Goal: Task Accomplishment & Management: Manage account settings

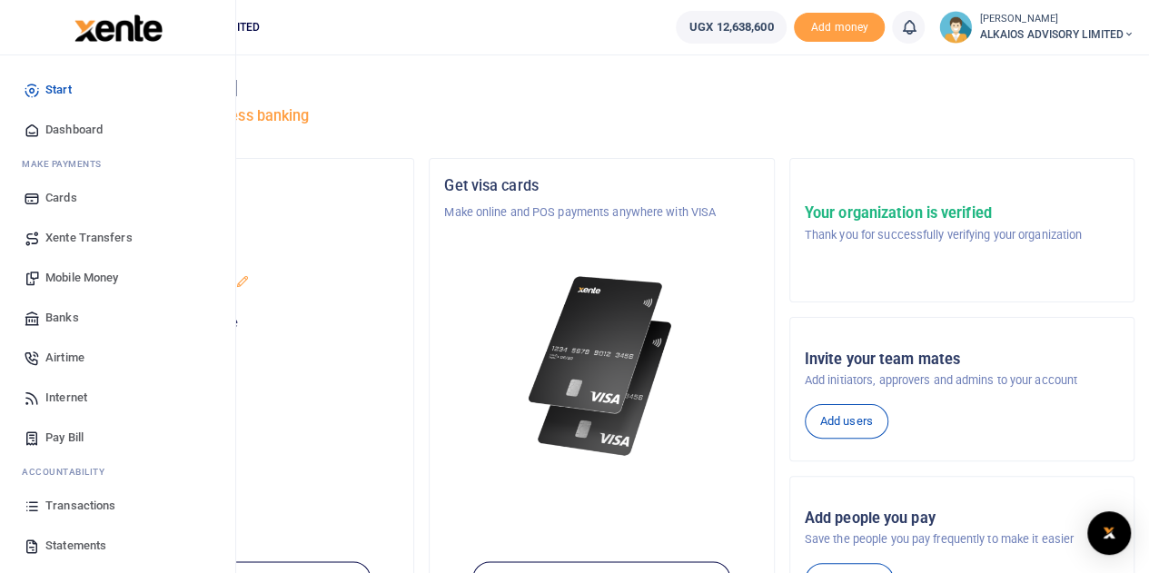
click at [68, 504] on span "Transactions" at bounding box center [80, 506] width 70 height 18
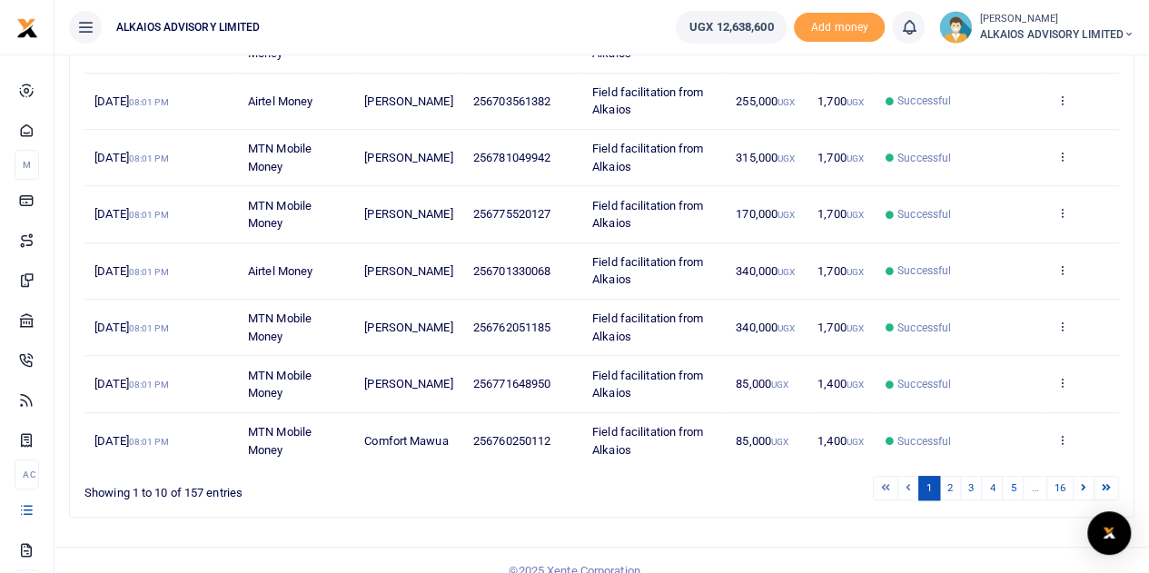
scroll to position [452, 0]
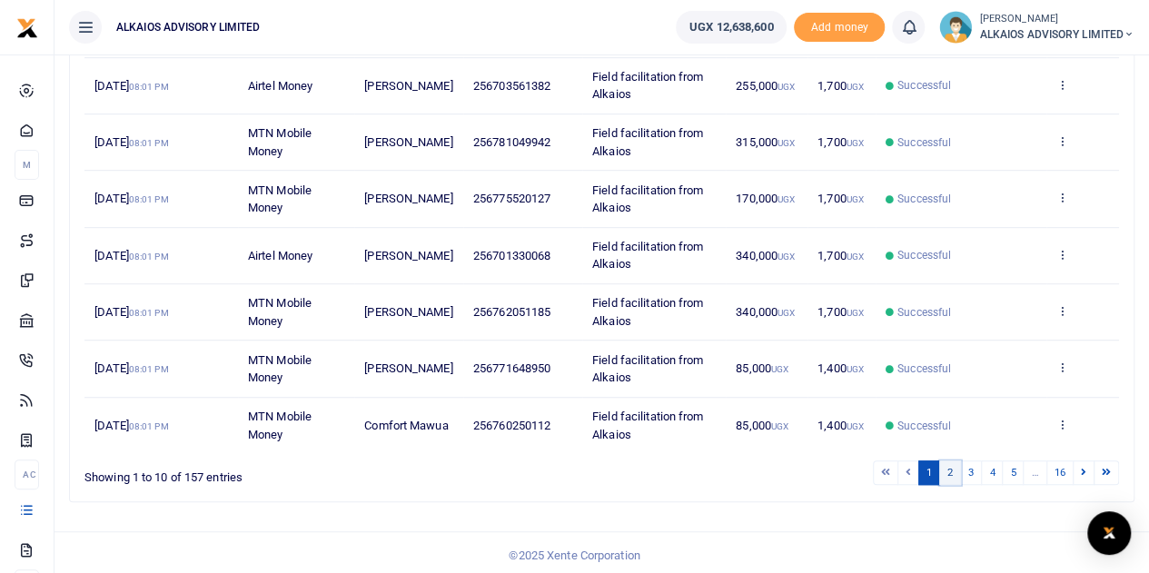
click at [955, 467] on link "2" at bounding box center [951, 473] width 22 height 25
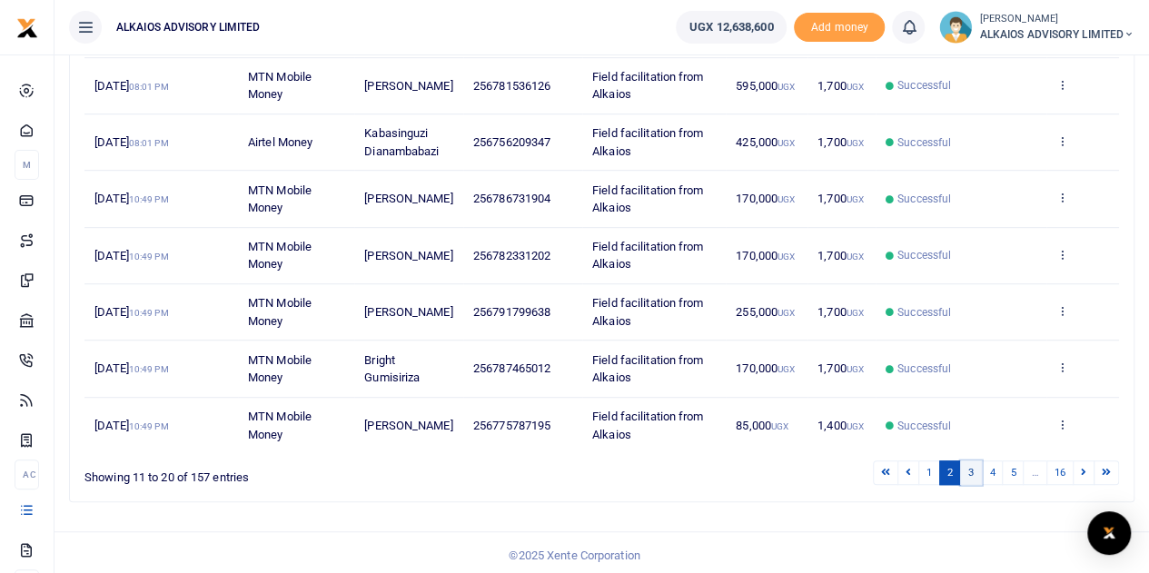
click at [973, 467] on link "3" at bounding box center [971, 473] width 22 height 25
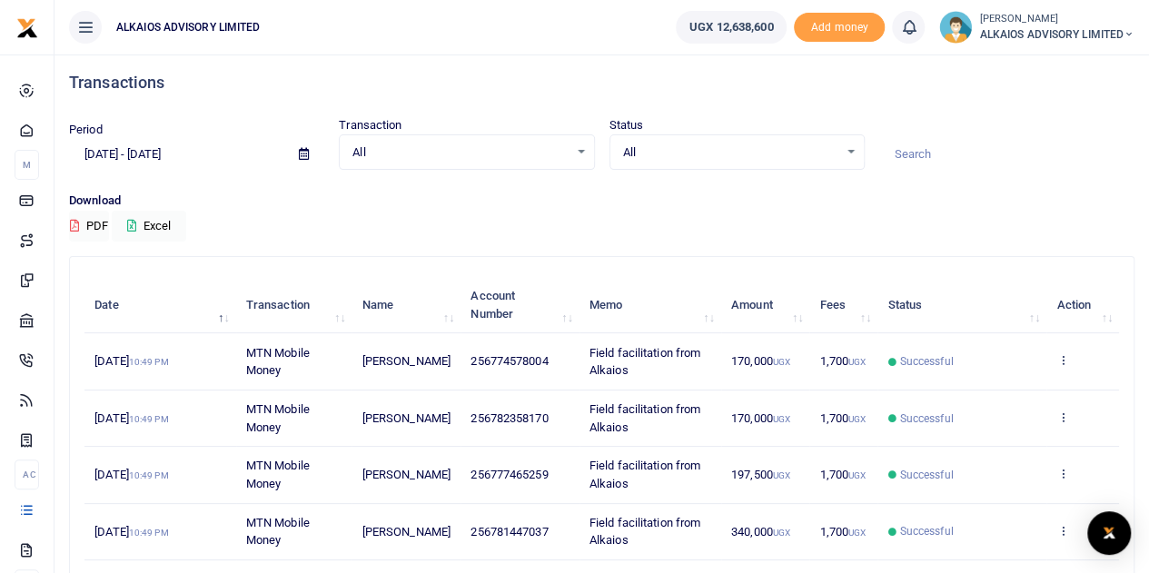
scroll to position [0, 0]
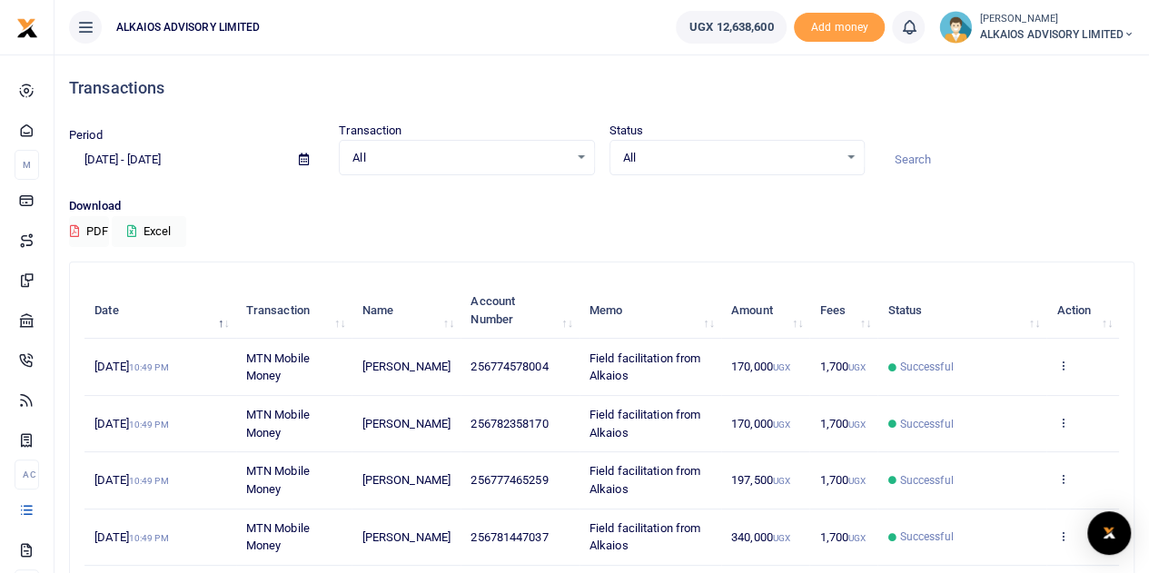
click at [375, 159] on span "All" at bounding box center [460, 158] width 215 height 18
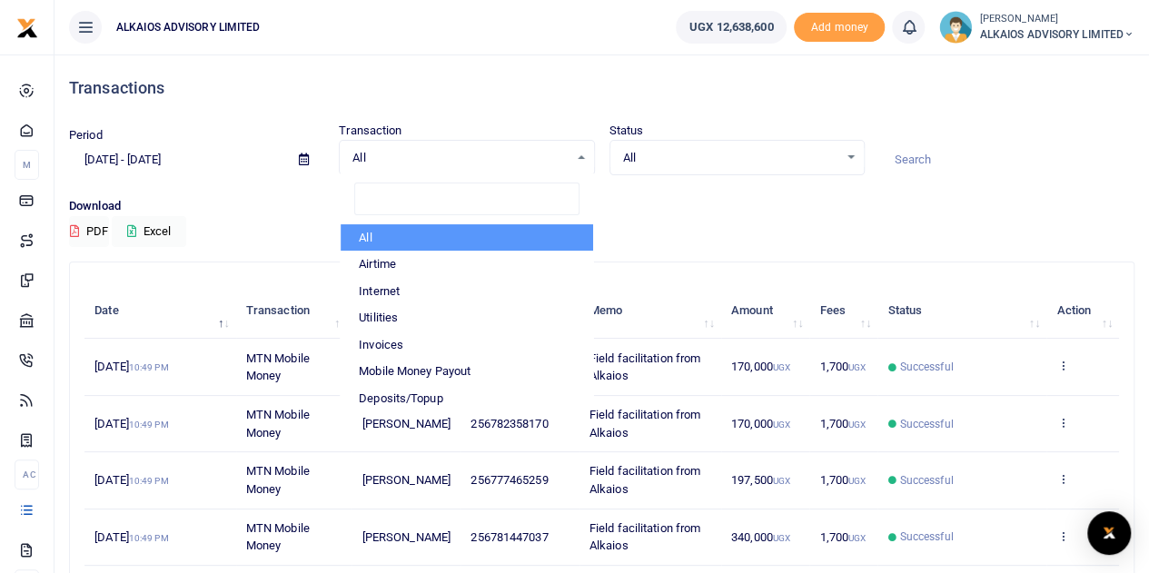
click at [305, 158] on icon at bounding box center [304, 160] width 10 height 12
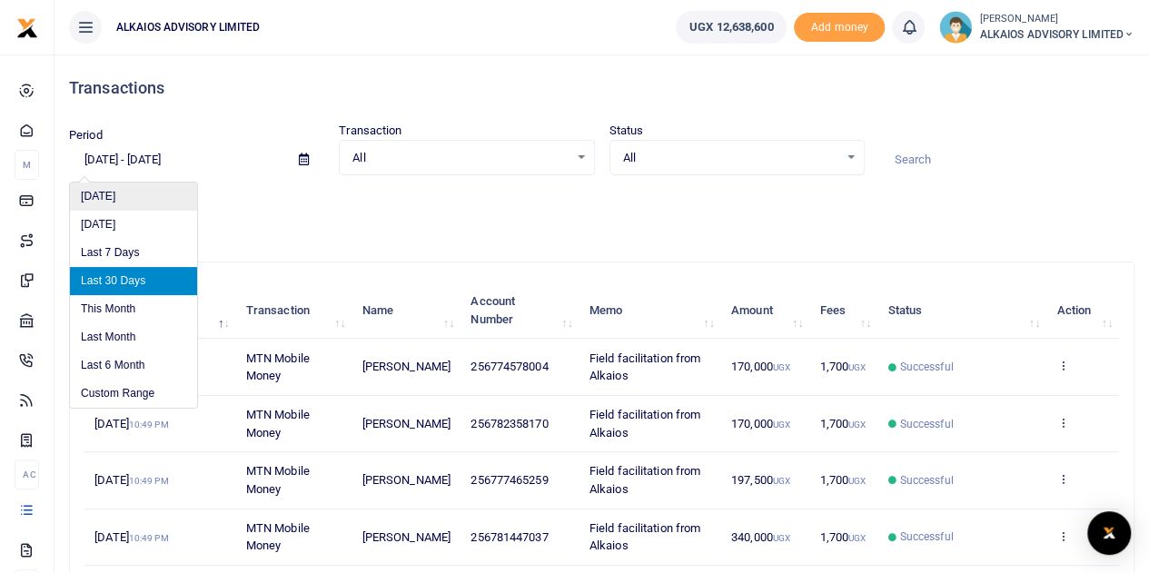
click at [104, 195] on li "Today" at bounding box center [133, 197] width 127 height 28
type input "10/05/2025 - 10/05/2025"
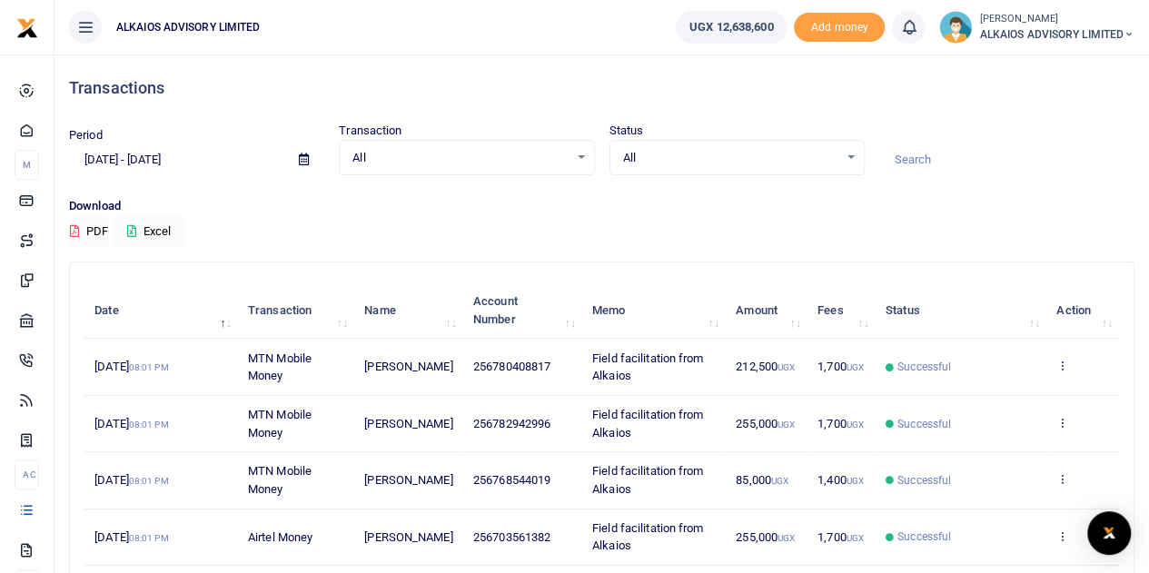
drag, startPoint x: 903, startPoint y: 152, endPoint x: 913, endPoint y: 164, distance: 15.5
click at [913, 164] on input at bounding box center [1007, 159] width 255 height 31
click at [710, 215] on div "Download PDF Excel" at bounding box center [602, 222] width 1066 height 50
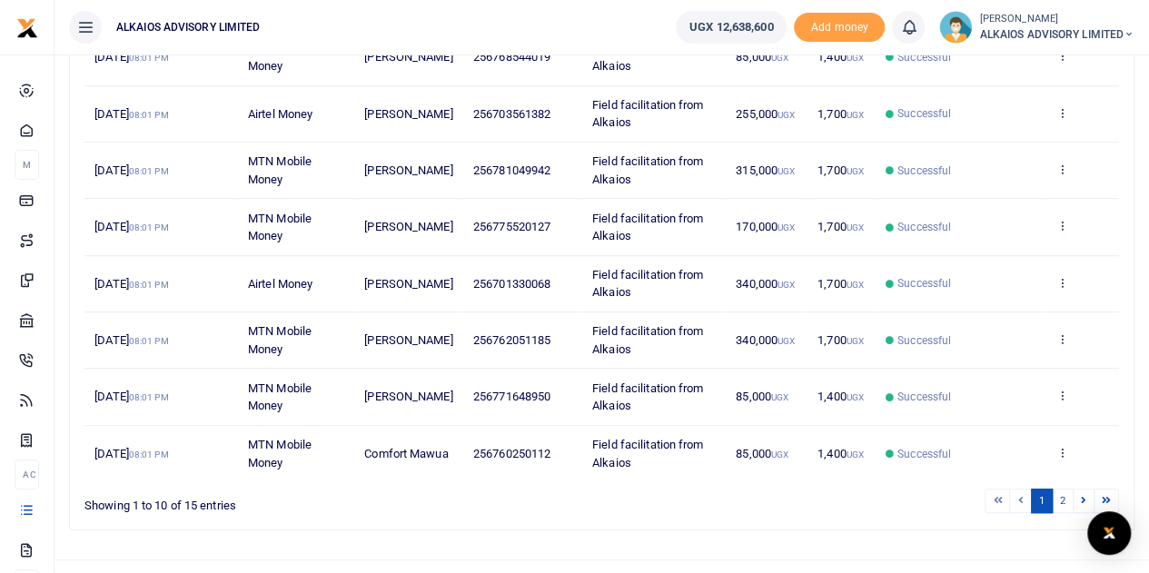
scroll to position [452, 0]
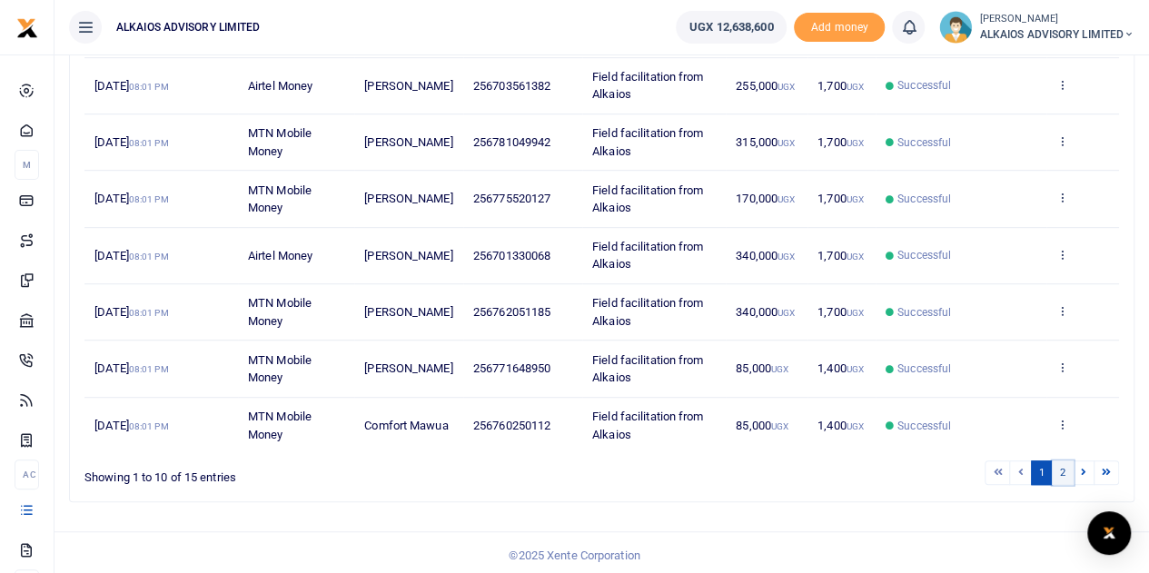
click at [1066, 471] on link "2" at bounding box center [1063, 473] width 22 height 25
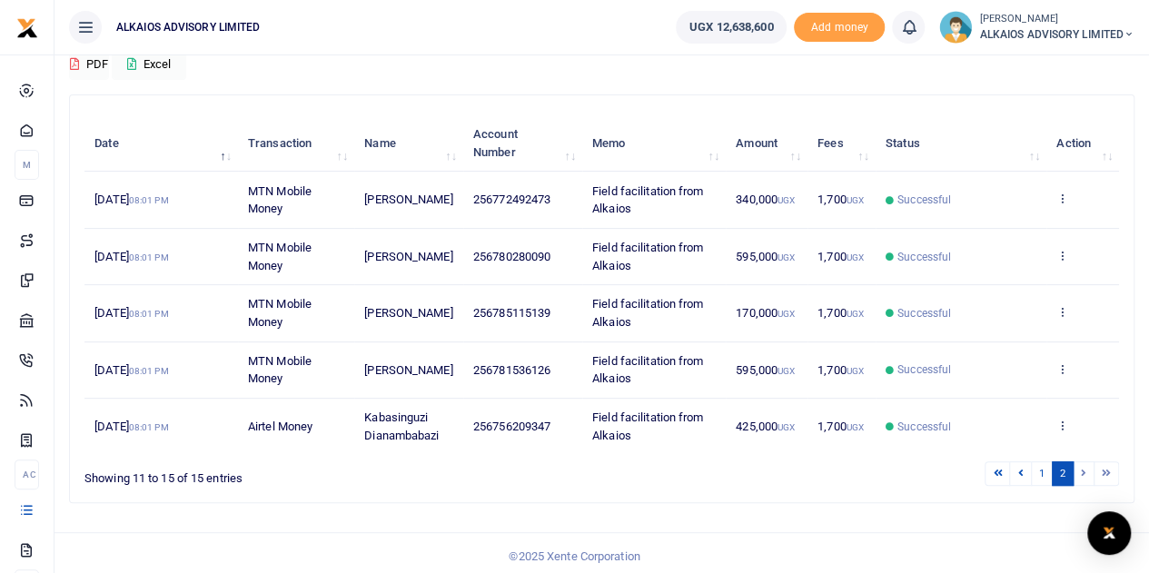
scroll to position [170, 0]
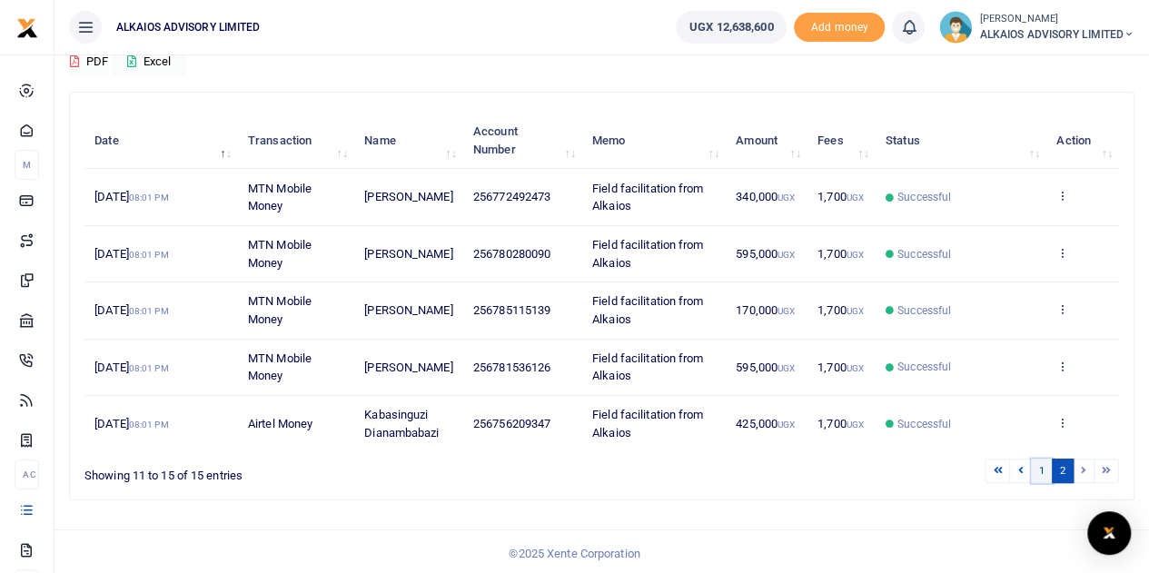
click at [1046, 466] on link "1" at bounding box center [1042, 471] width 22 height 25
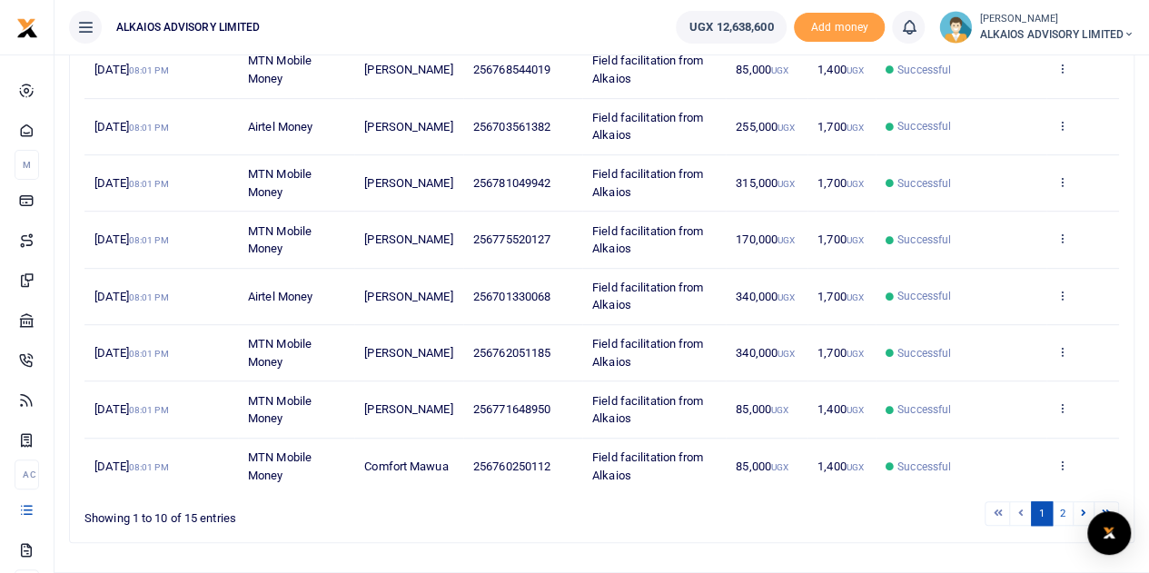
scroll to position [452, 0]
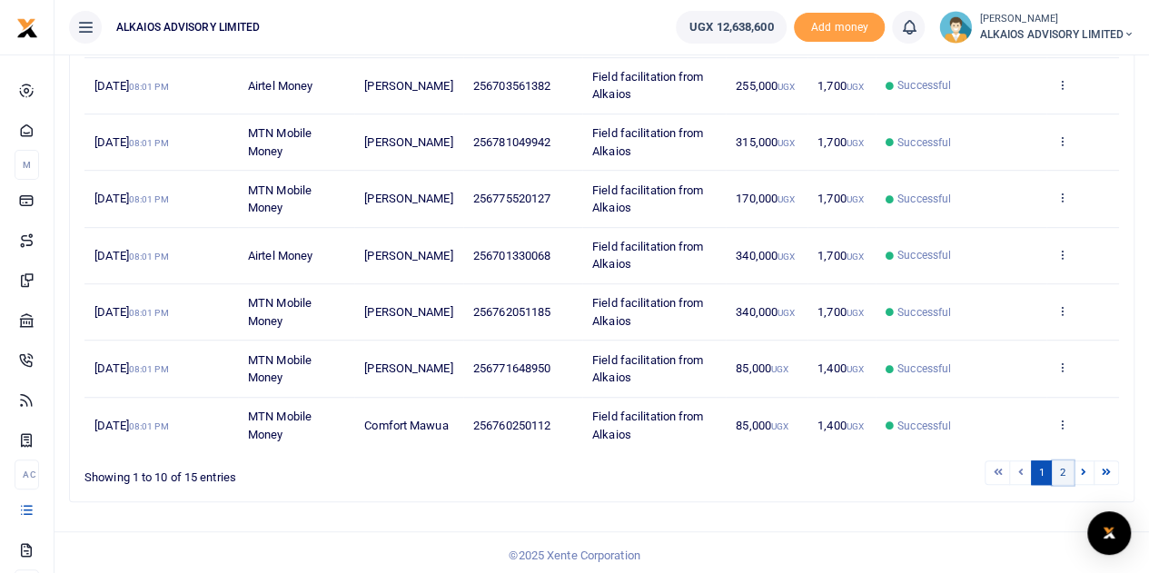
click at [1067, 470] on link "2" at bounding box center [1063, 473] width 22 height 25
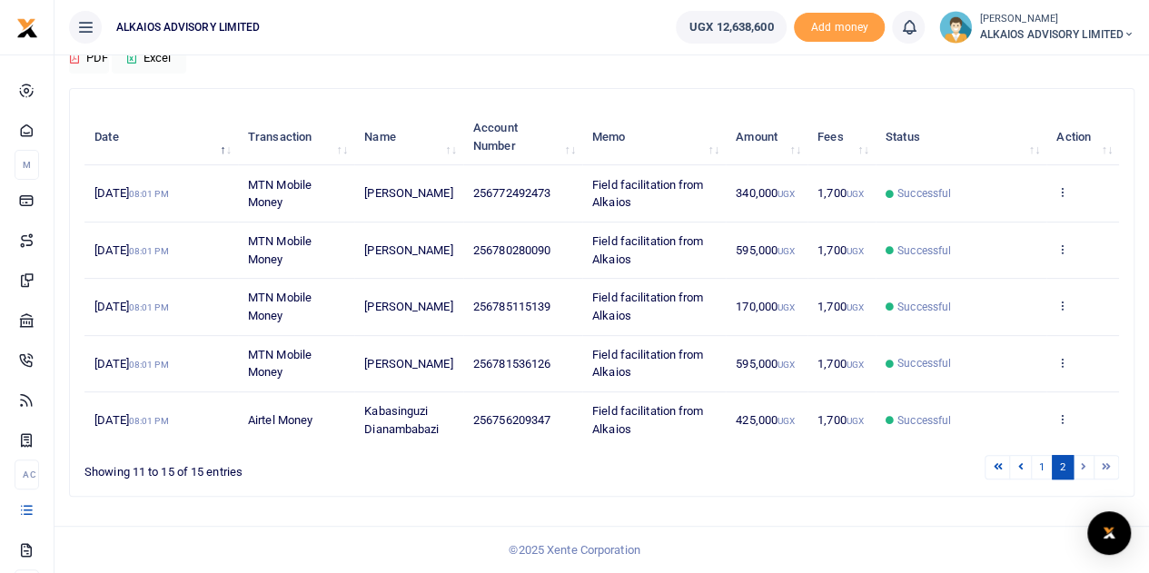
scroll to position [170, 0]
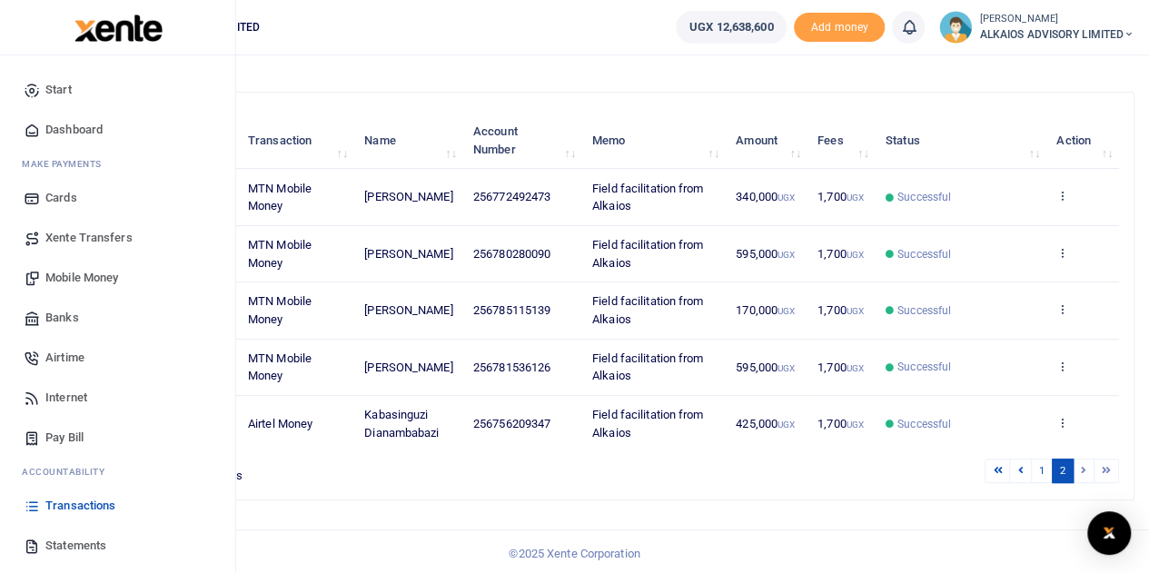
click at [65, 503] on span "Transactions" at bounding box center [80, 506] width 70 height 18
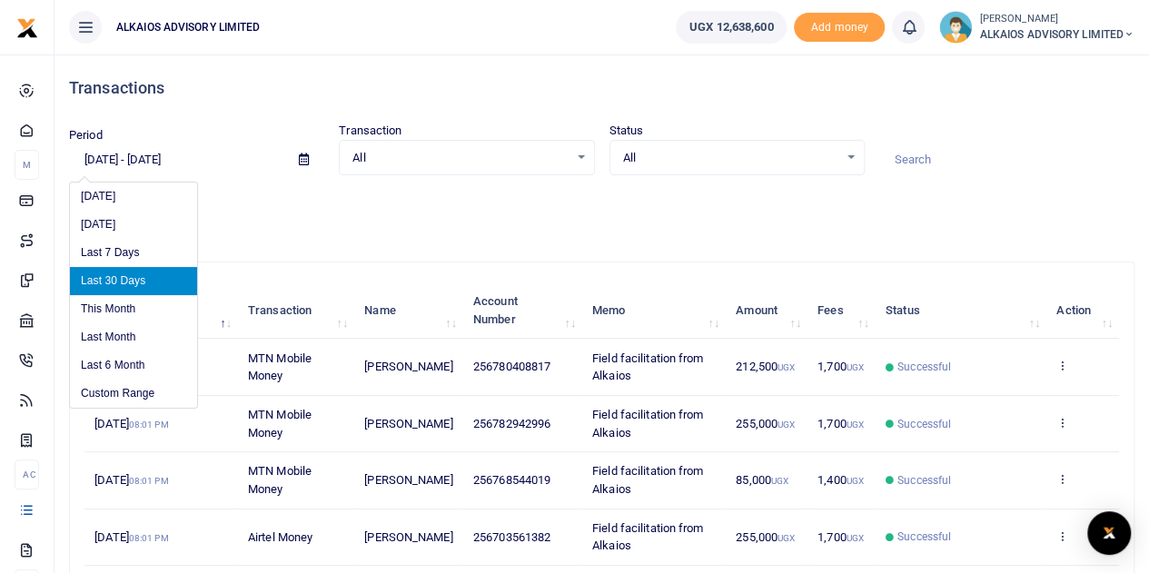
click at [238, 159] on input "[DATE] - [DATE]" at bounding box center [176, 159] width 215 height 31
click at [127, 369] on li "Last 6 Month" at bounding box center [133, 366] width 127 height 28
type input "04/05/2025 - 10/05/2025"
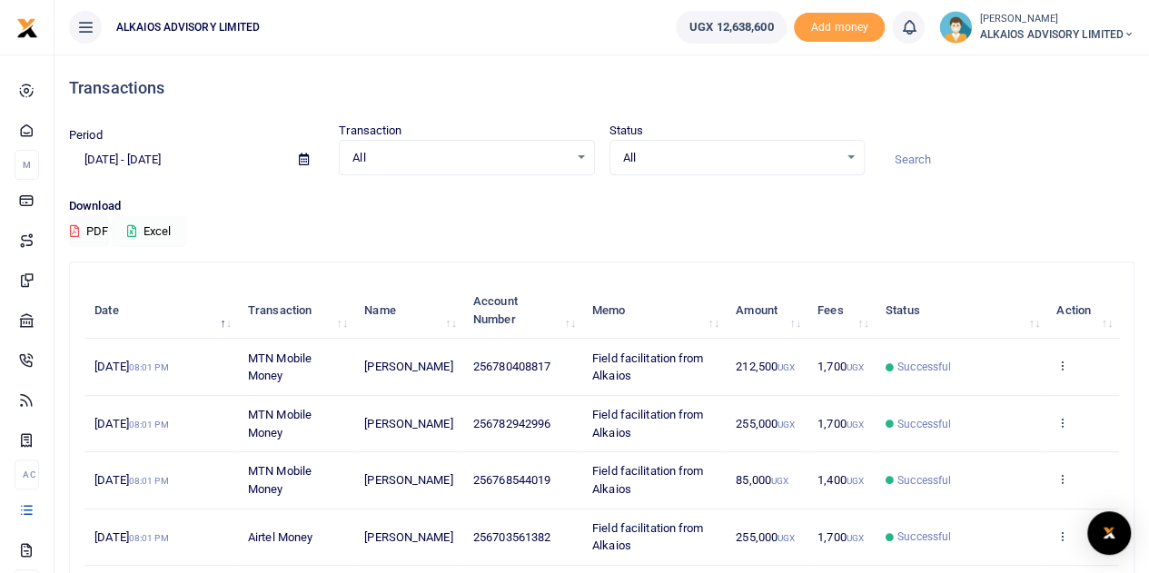
click at [157, 233] on button "Excel" at bounding box center [149, 231] width 75 height 31
click at [907, 17] on icon at bounding box center [909, 27] width 18 height 20
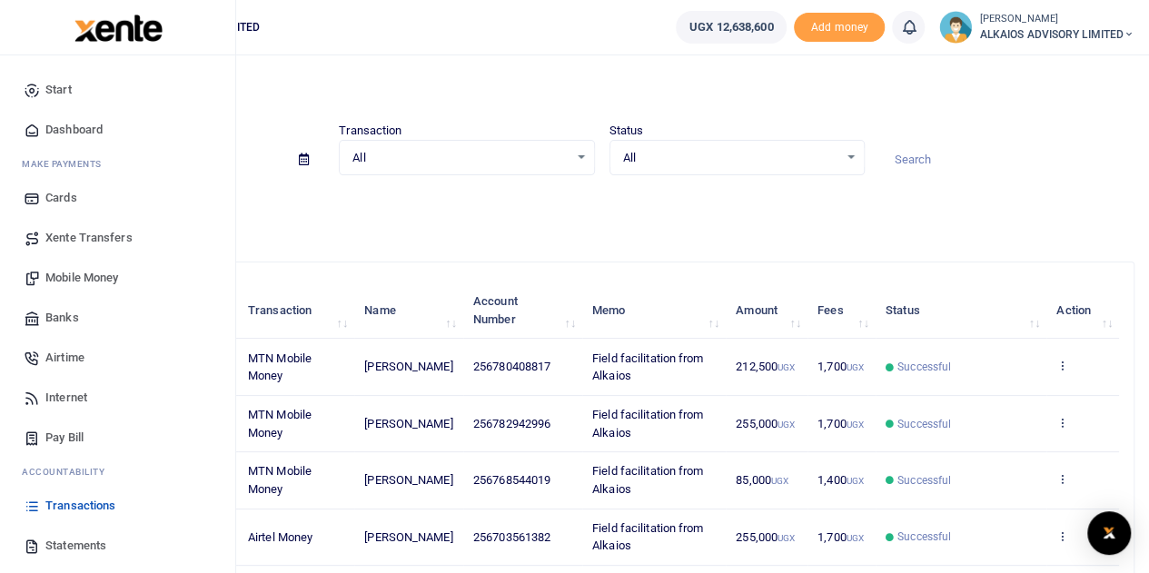
click at [75, 274] on span "Mobile Money" at bounding box center [81, 278] width 73 height 18
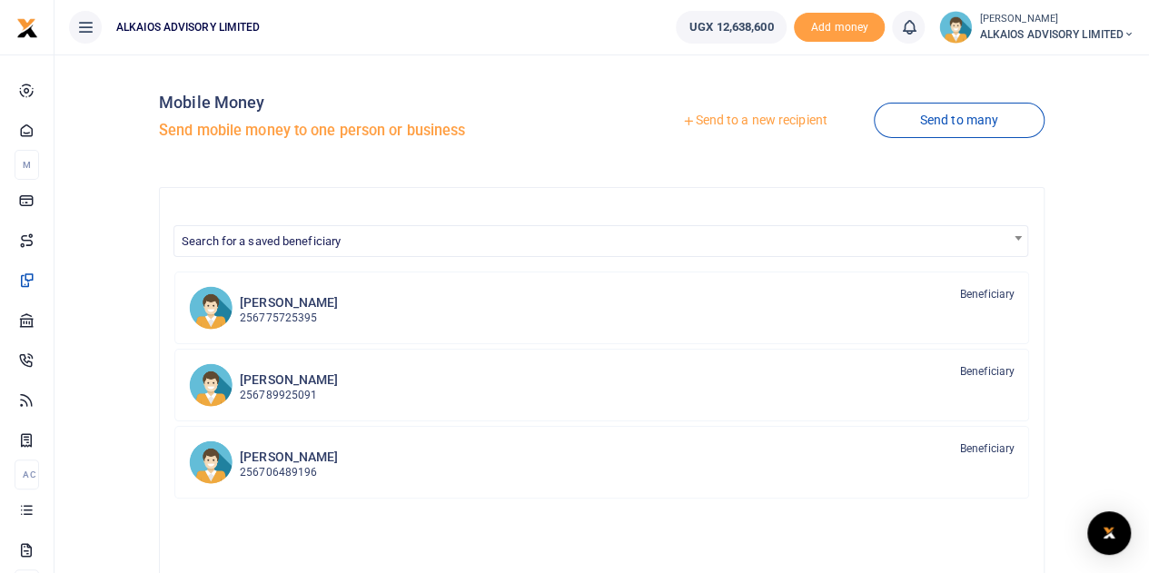
click at [793, 124] on link "Send to a new recipient" at bounding box center [754, 120] width 237 height 33
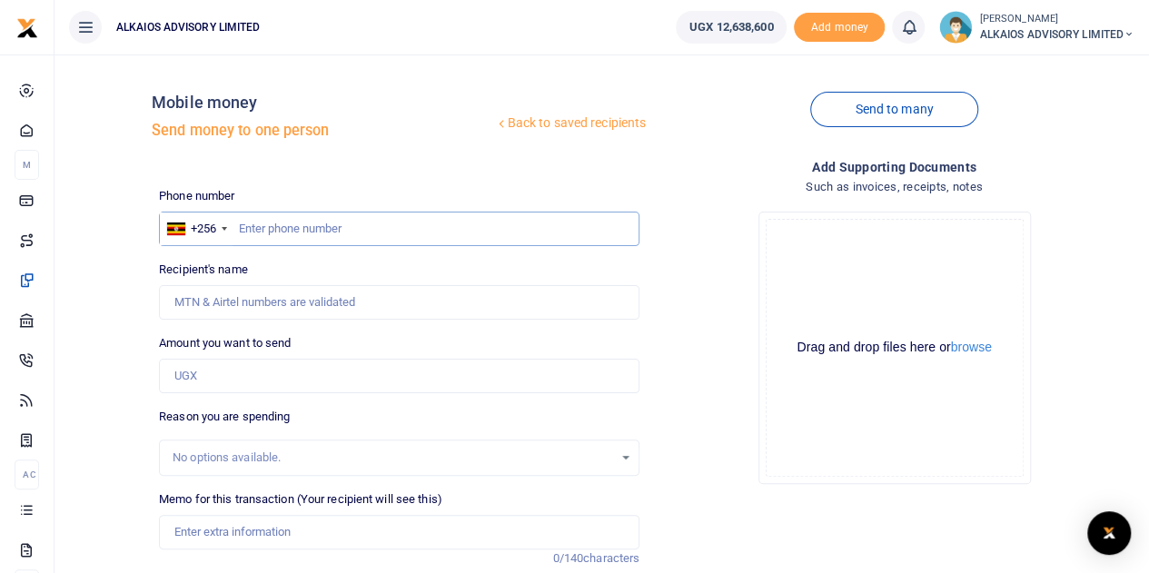
click at [335, 241] on input "text" at bounding box center [399, 229] width 481 height 35
paste input "256783784245"
type input "256783784245"
type input "Annet Tubenawe"
type input "256783784245"
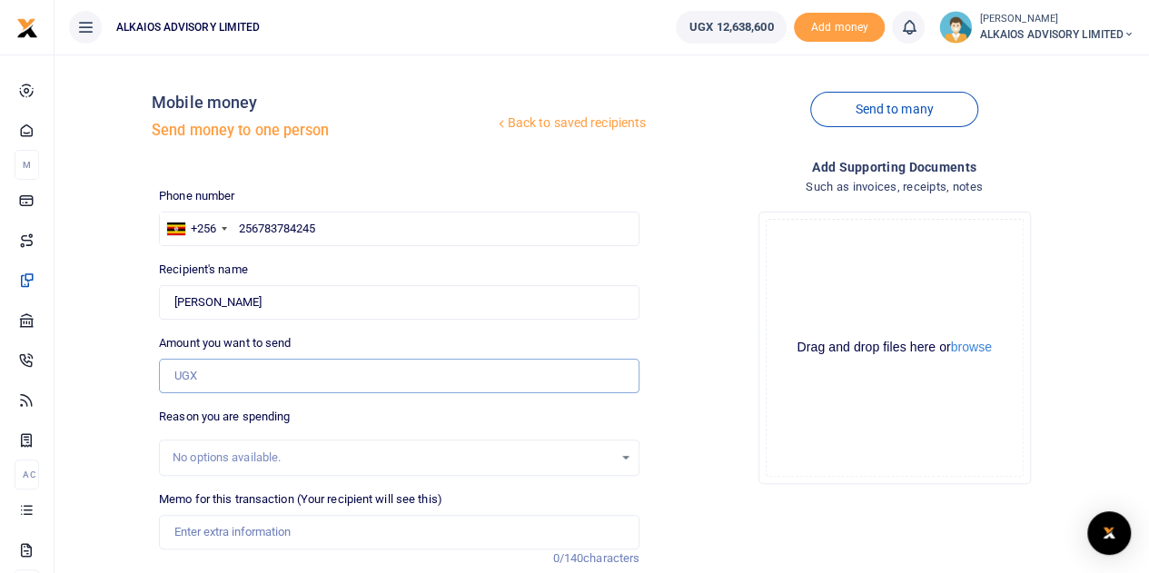
click at [275, 377] on input "Amount you want to send" at bounding box center [399, 376] width 481 height 35
click at [257, 378] on input "3" at bounding box center [399, 376] width 481 height 35
type input "340,000"
click at [250, 521] on input "Memo for this transaction (Your recipient will see this)" at bounding box center [399, 532] width 481 height 35
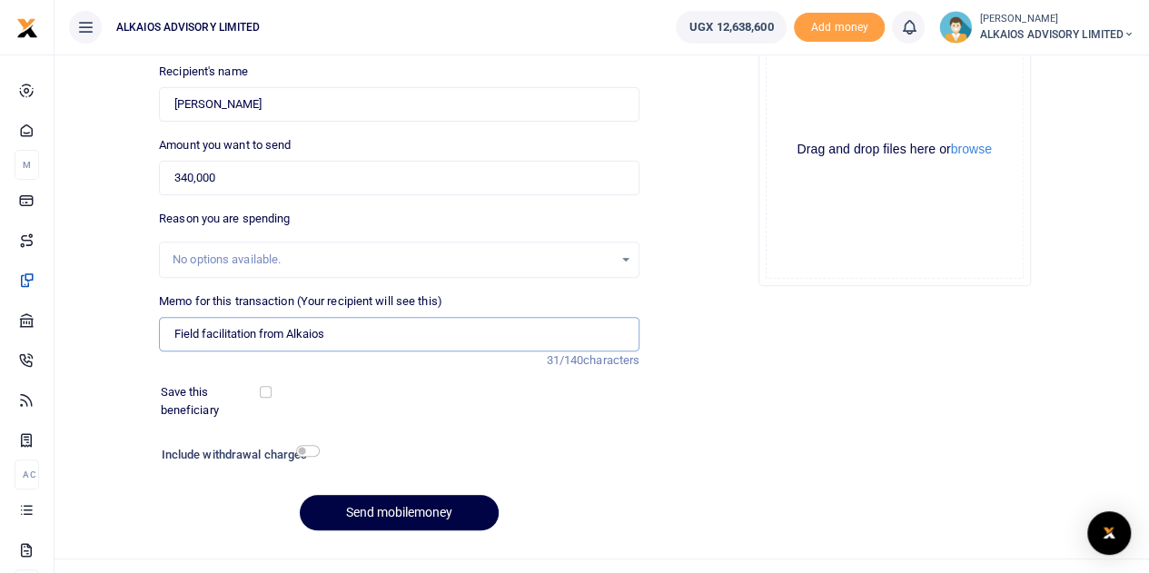
scroll to position [201, 0]
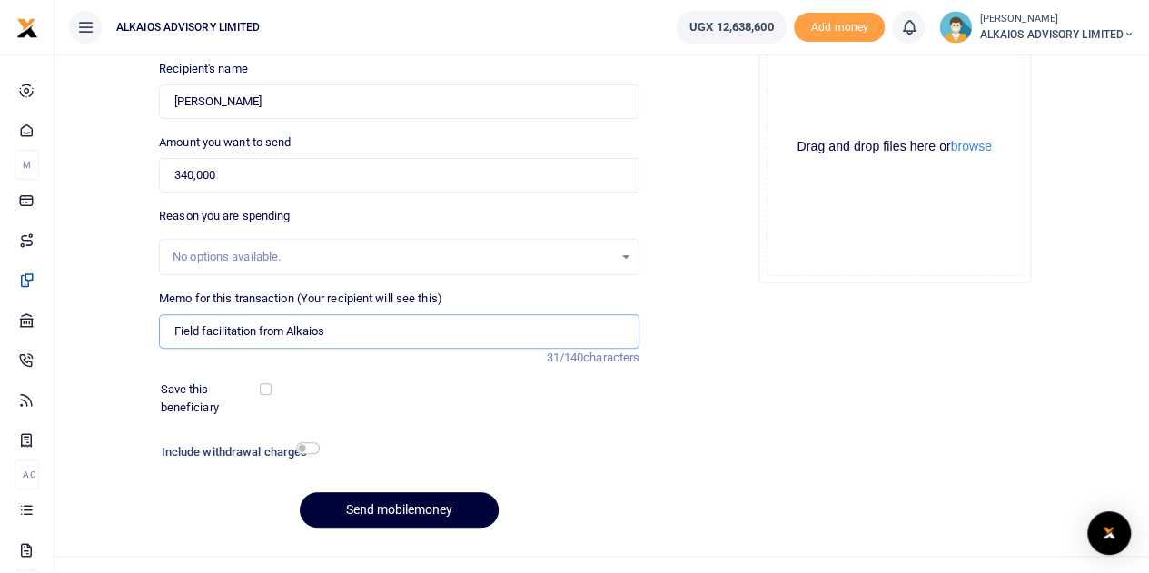
type input "Field facilitation from Alkaios"
click at [429, 498] on button "Send mobilemoney" at bounding box center [399, 509] width 199 height 35
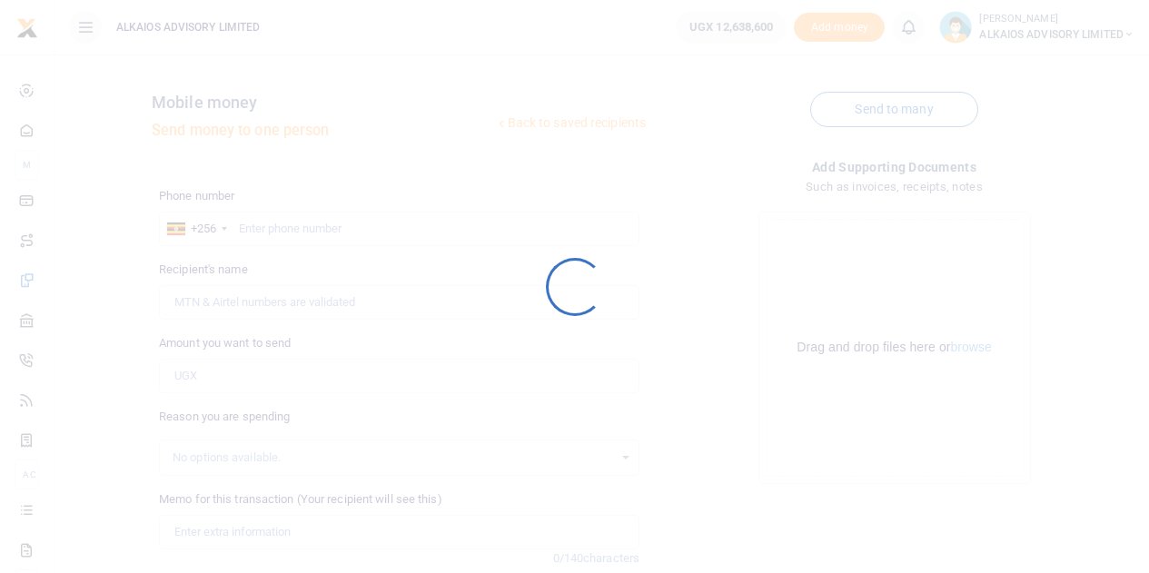
scroll to position [200, 0]
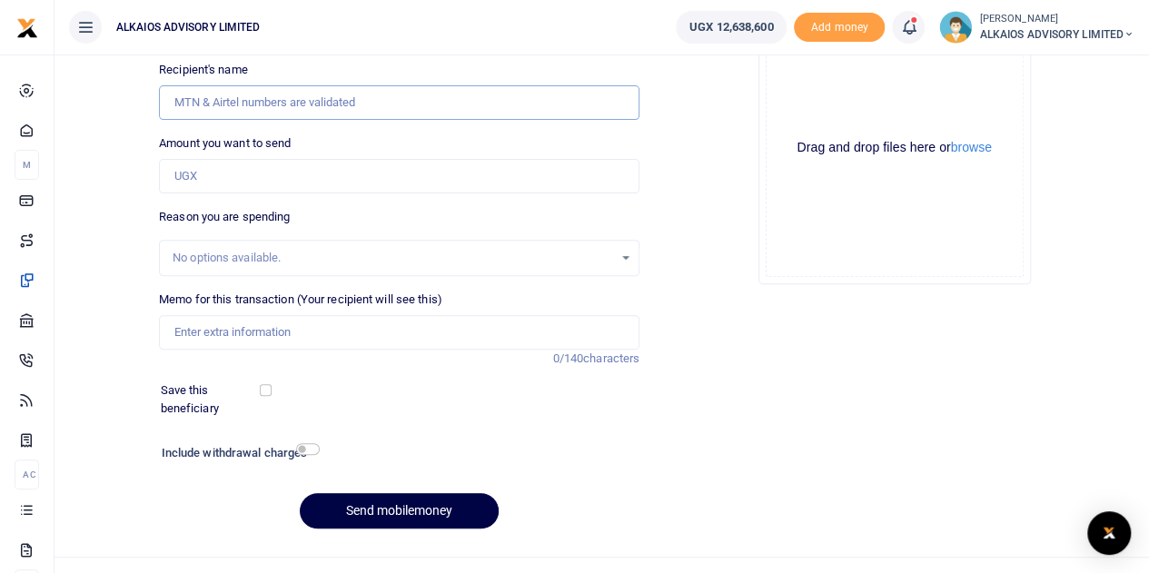
click at [297, 101] on input "Recipient's name" at bounding box center [399, 102] width 481 height 35
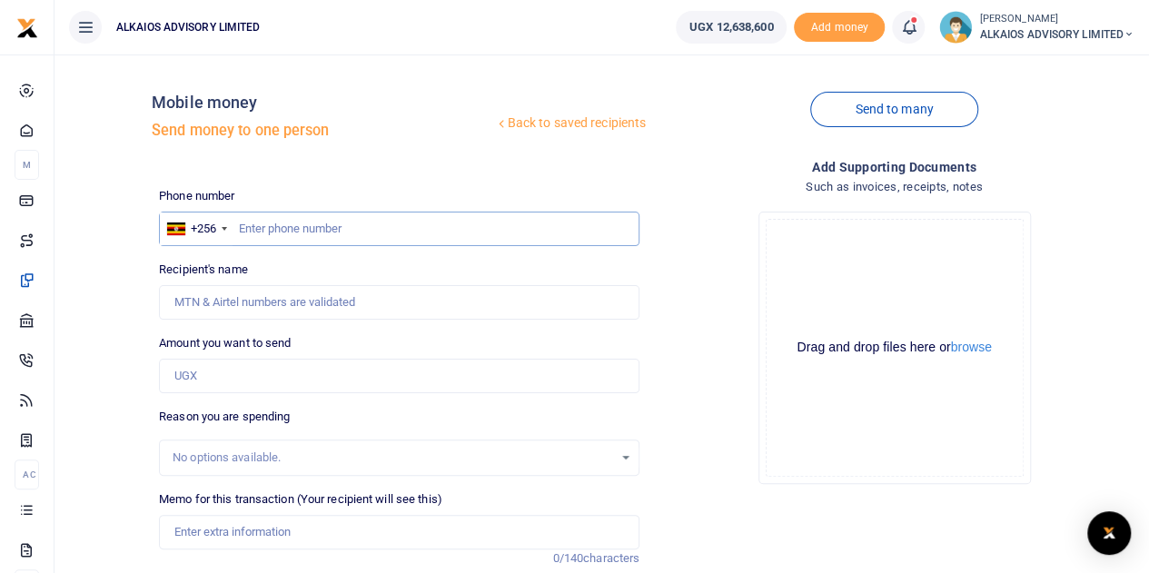
click at [328, 229] on input "text" at bounding box center [399, 229] width 481 height 35
paste input "768544019"
type input "768544019"
type input "[PERSON_NAME]"
type input "768544019"
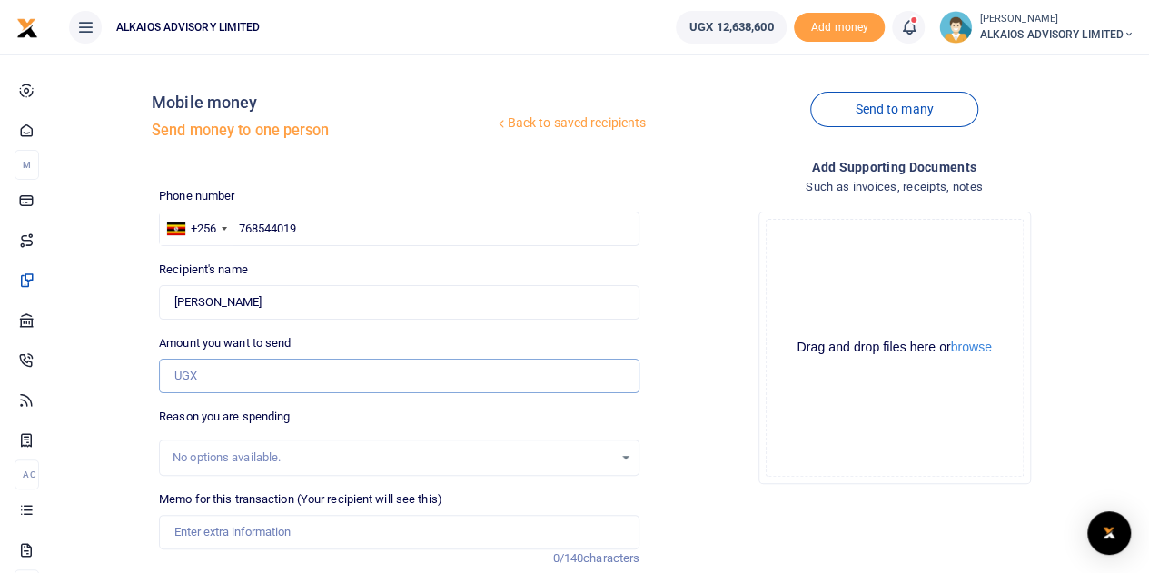
click at [298, 384] on input "Amount you want to send" at bounding box center [399, 376] width 481 height 35
click at [256, 375] on input "Amount you want to send" at bounding box center [399, 376] width 481 height 35
click at [265, 453] on div "No options available." at bounding box center [393, 458] width 441 height 18
click at [278, 375] on input "Amount you want to send" at bounding box center [399, 376] width 481 height 35
click at [269, 375] on input "Amount you want to send" at bounding box center [399, 376] width 481 height 35
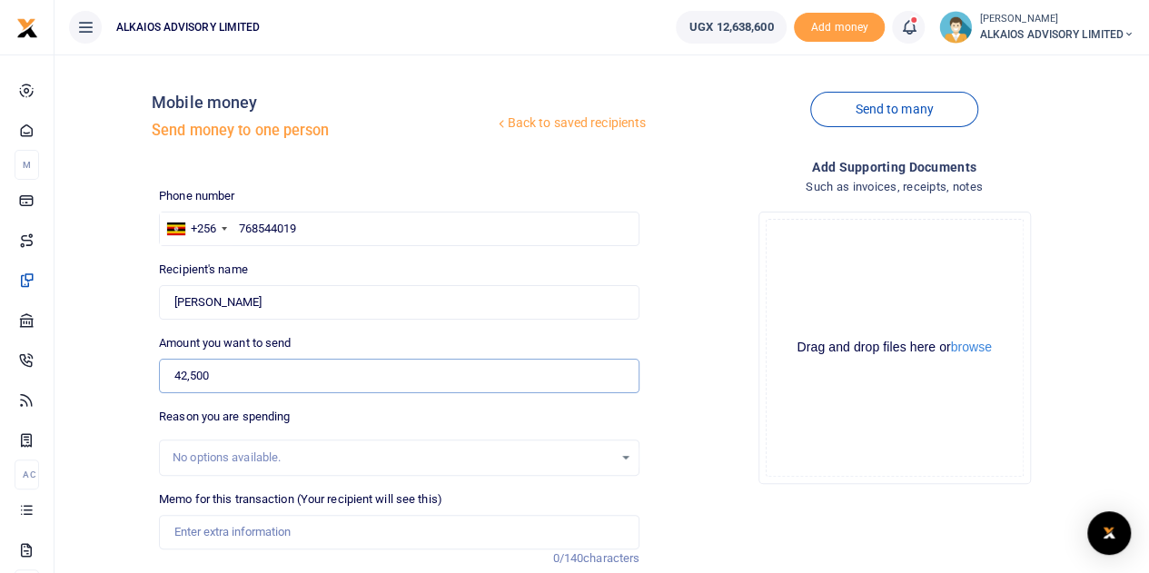
type input "42,500"
click at [272, 526] on input "Memo for this transaction (Your recipient will see this)" at bounding box center [399, 532] width 481 height 35
type input "Field facilitation from Alkaios"
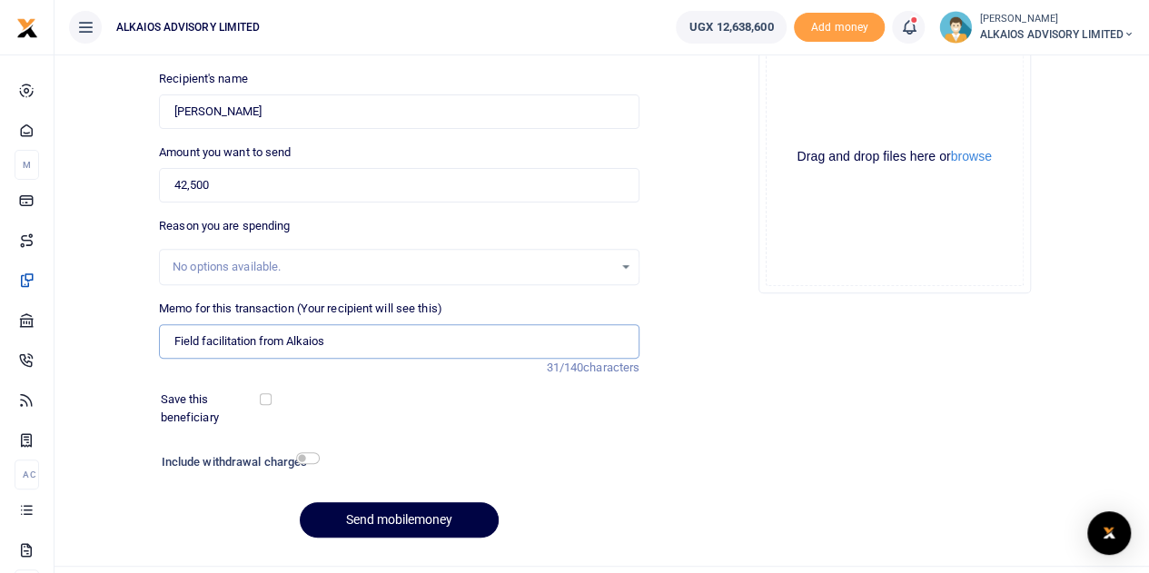
scroll to position [219, 0]
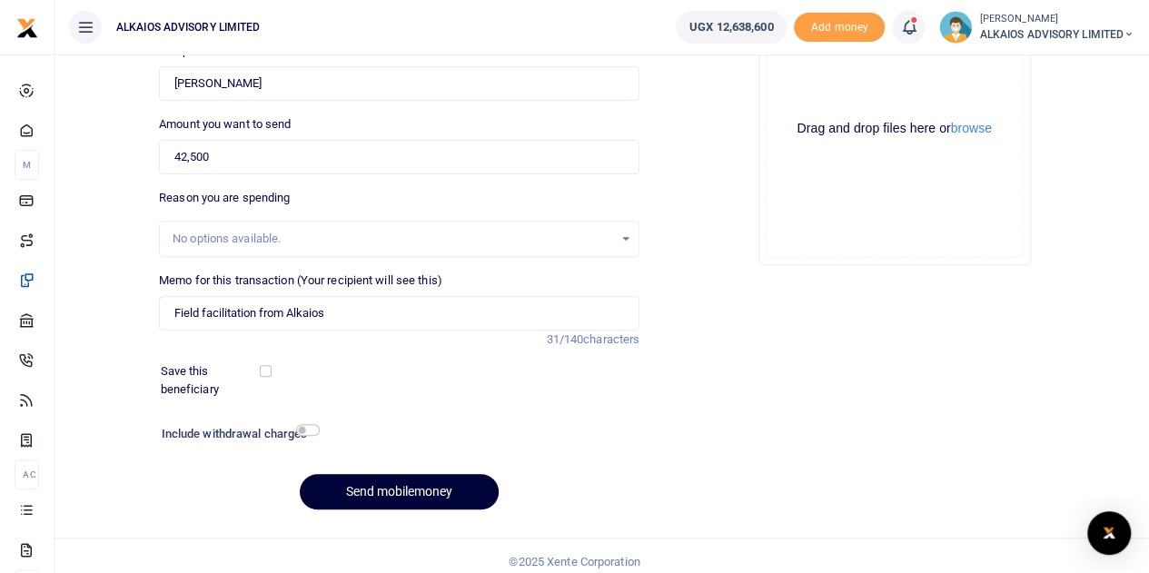
click at [433, 486] on button "Send mobilemoney" at bounding box center [399, 491] width 199 height 35
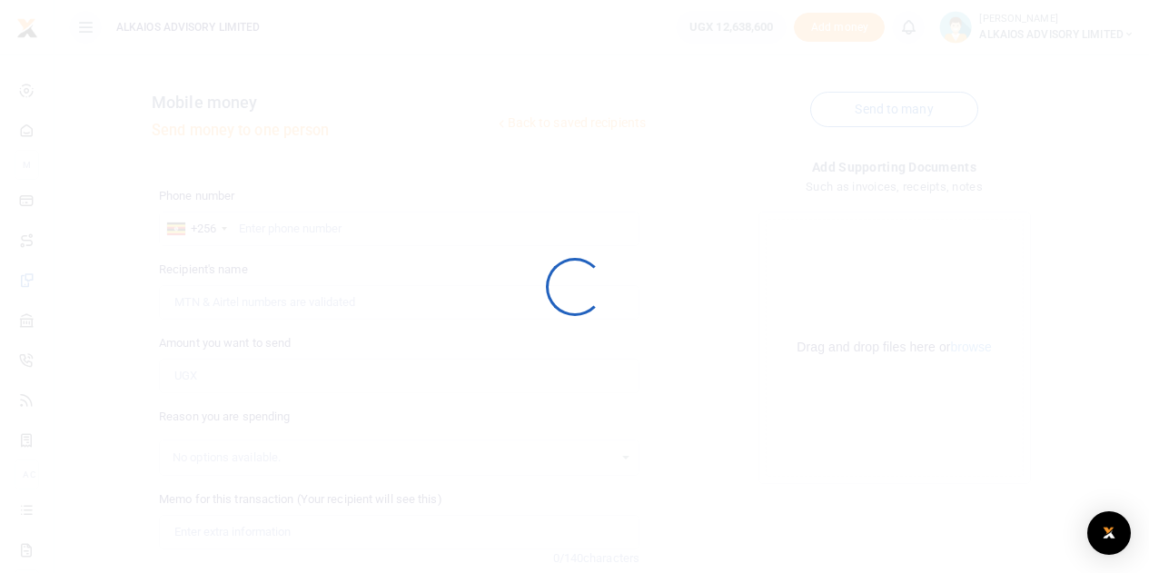
scroll to position [219, 0]
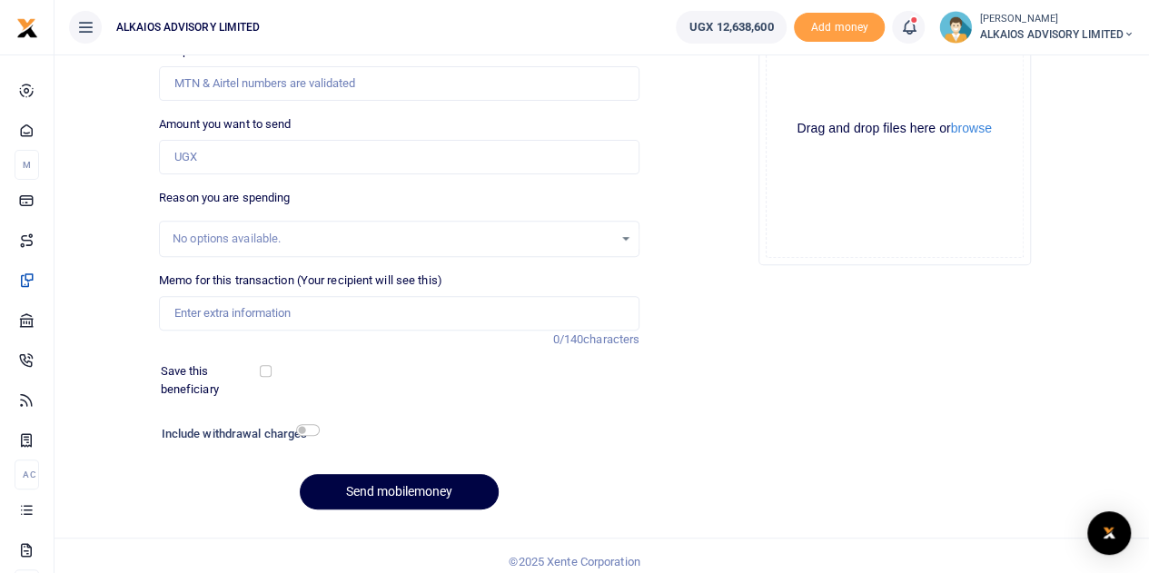
click at [1032, 34] on span "ALKAIOS ADVISORY LIMITED" at bounding box center [1057, 34] width 155 height 16
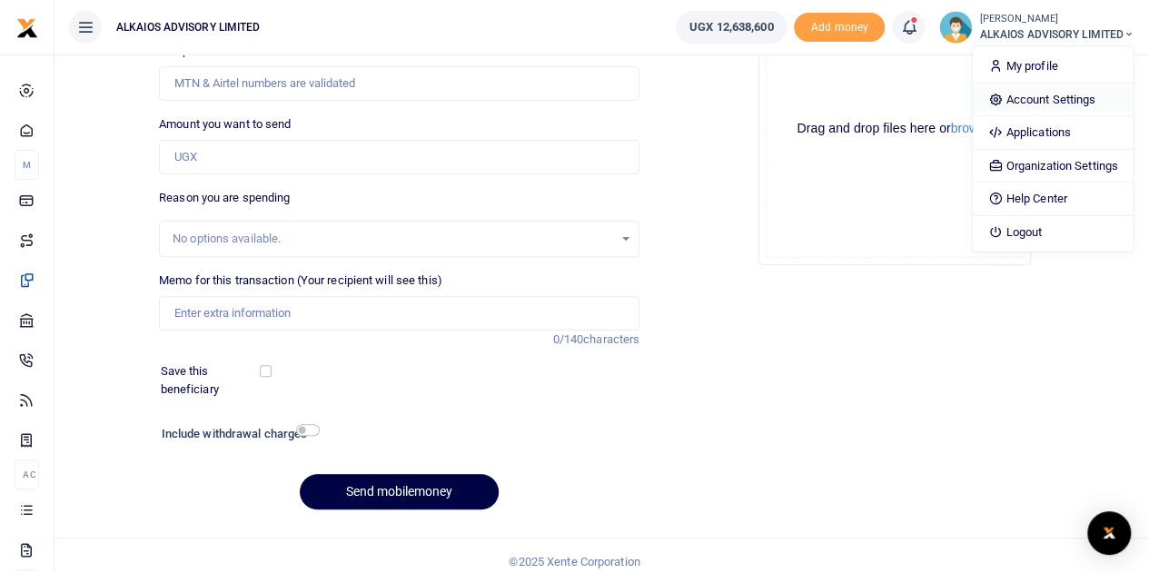
click at [1048, 91] on link "Account Settings" at bounding box center [1052, 99] width 159 height 25
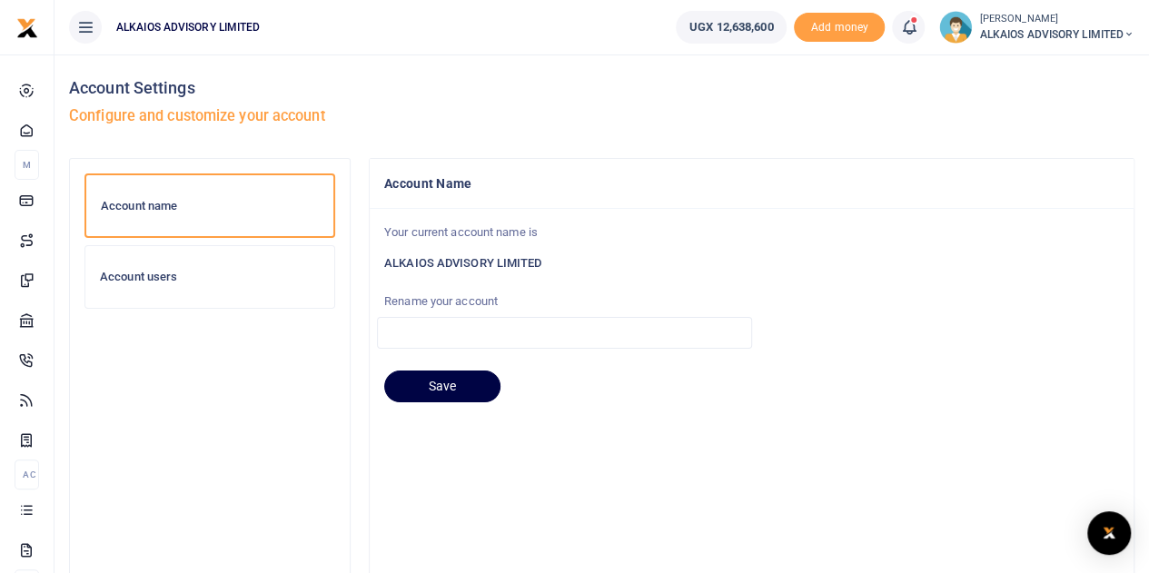
click at [173, 257] on div "Account users" at bounding box center [209, 277] width 249 height 62
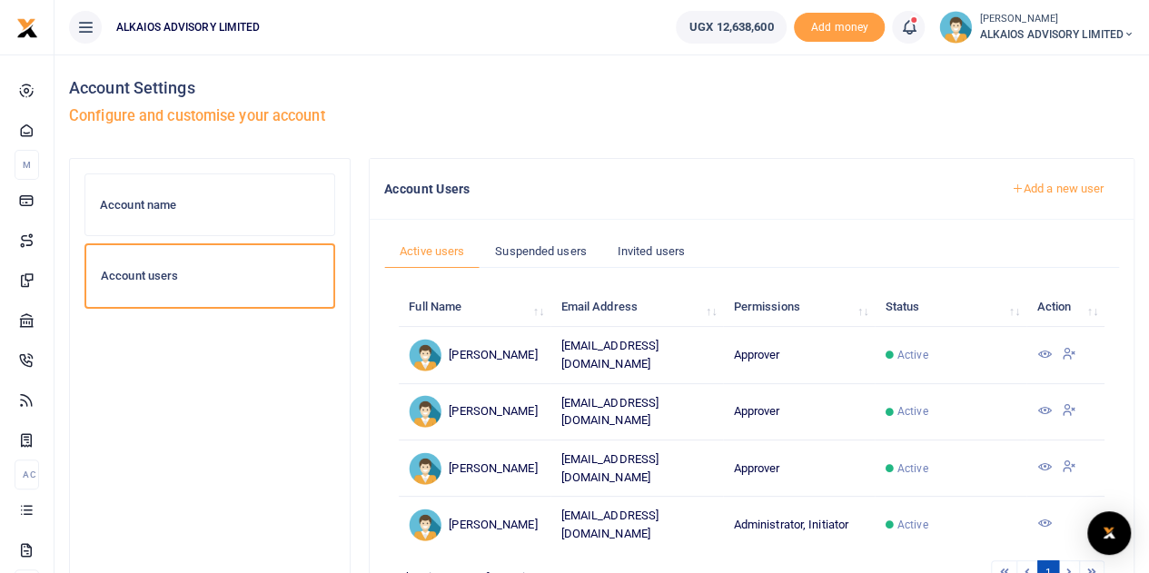
click at [1045, 403] on icon at bounding box center [1044, 410] width 15 height 15
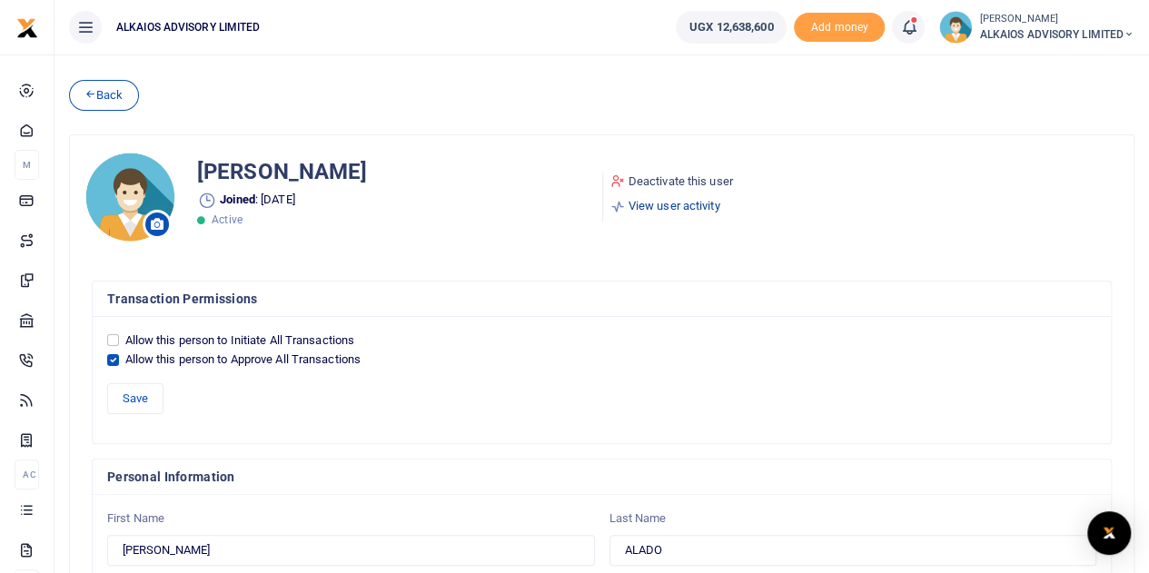
click at [677, 206] on link "View user activity" at bounding box center [672, 206] width 123 height 18
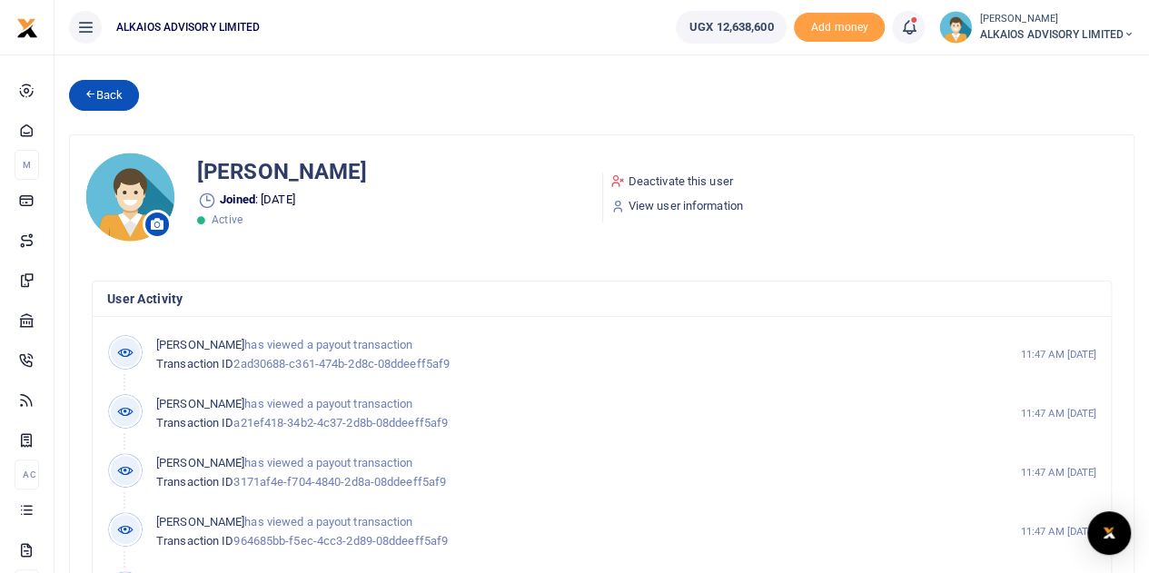
click at [101, 99] on link "Back" at bounding box center [104, 95] width 70 height 31
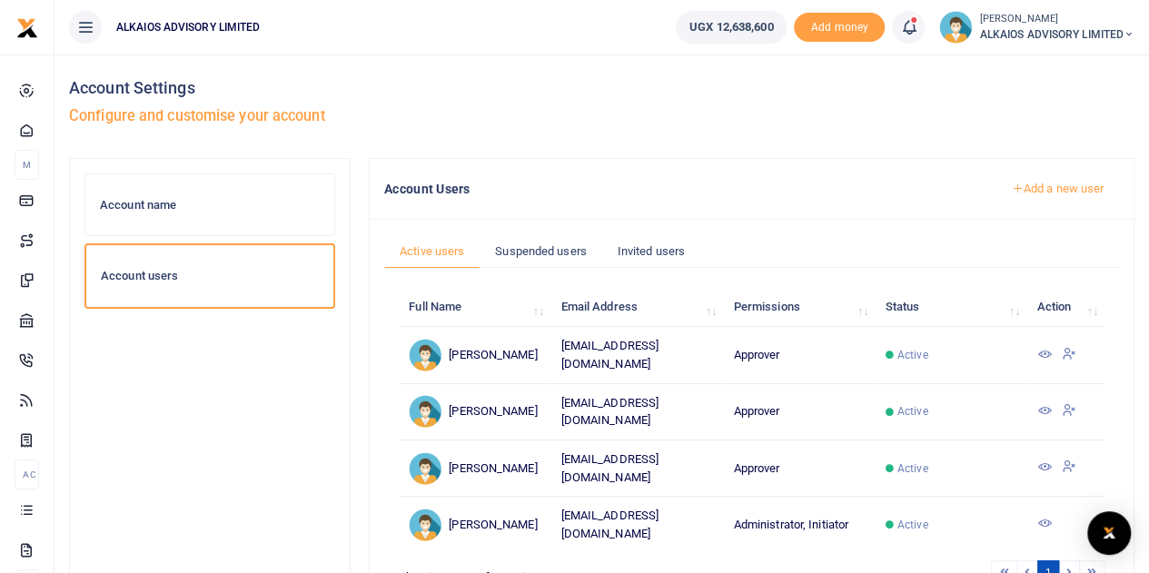
click at [1040, 460] on icon at bounding box center [1044, 467] width 15 height 15
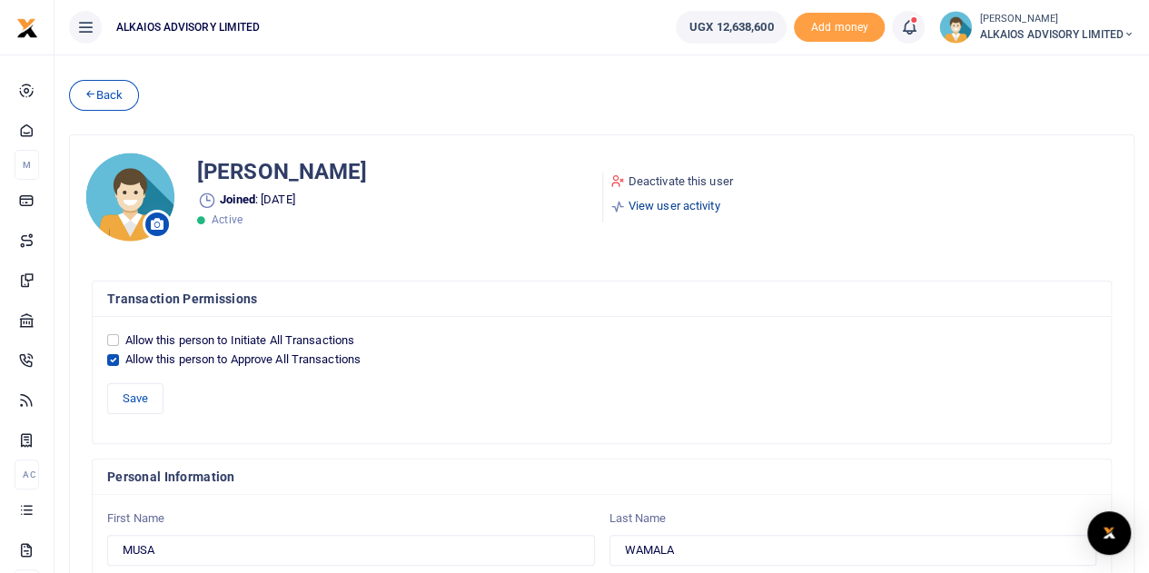
click at [674, 210] on link "View user activity" at bounding box center [672, 206] width 123 height 18
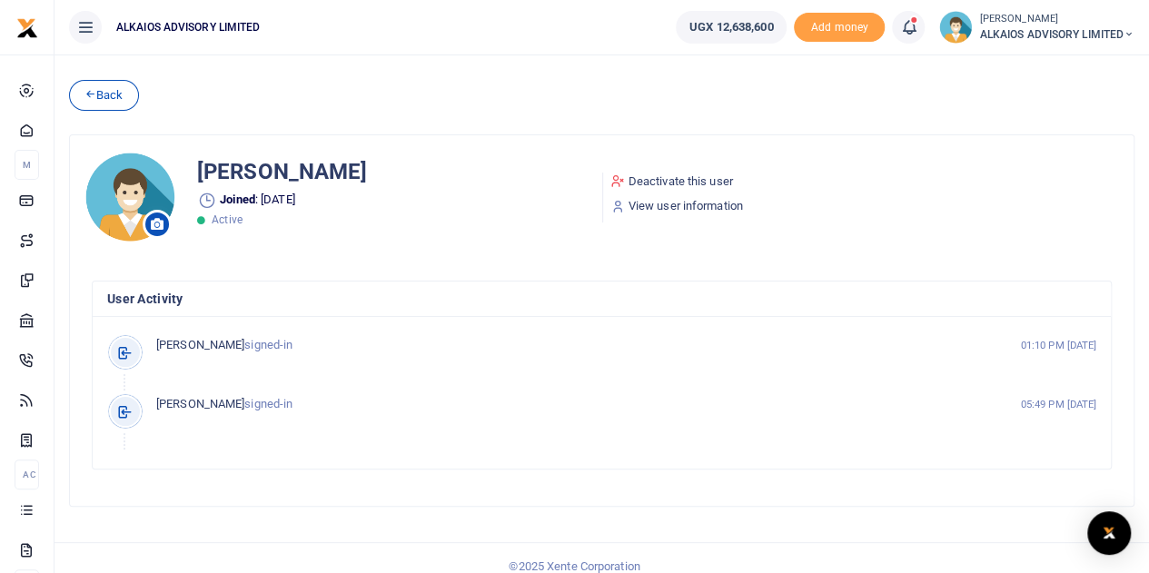
click at [1073, 24] on small "[PERSON_NAME]" at bounding box center [1057, 19] width 155 height 15
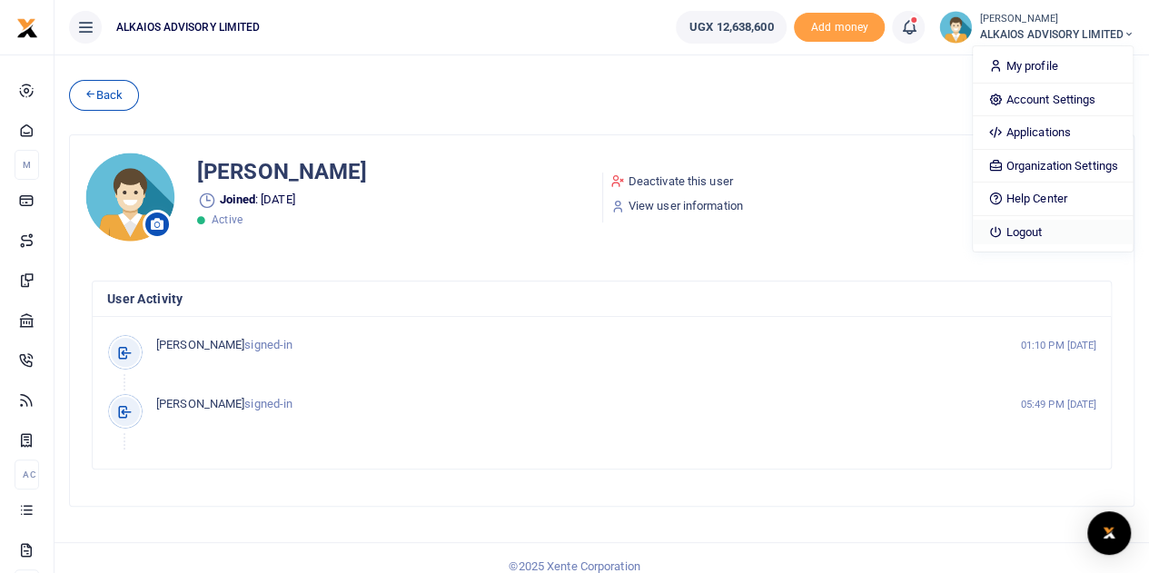
click at [1023, 241] on link "Logout" at bounding box center [1052, 232] width 159 height 25
